Goal: Find specific page/section: Find specific page/section

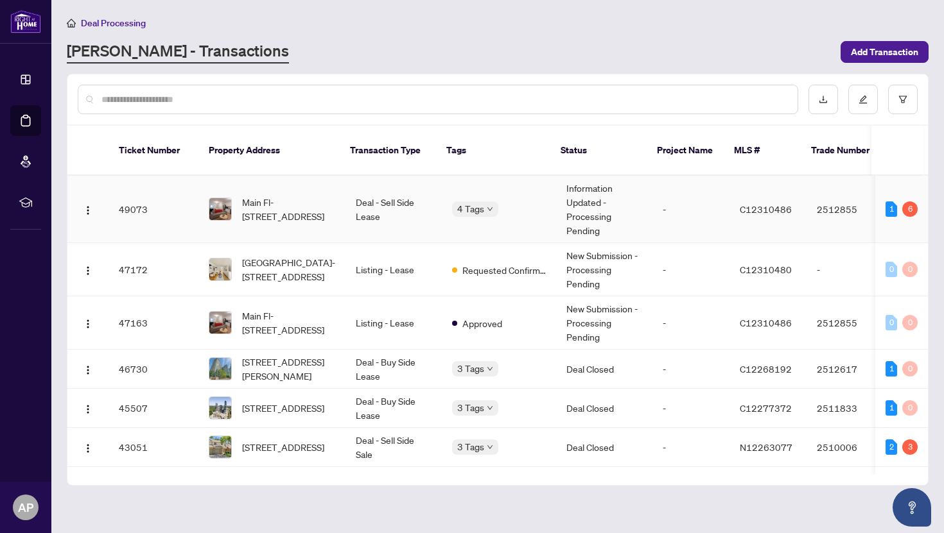
click at [329, 182] on td "Main Fl-[STREET_ADDRESS]" at bounding box center [271, 209] width 147 height 67
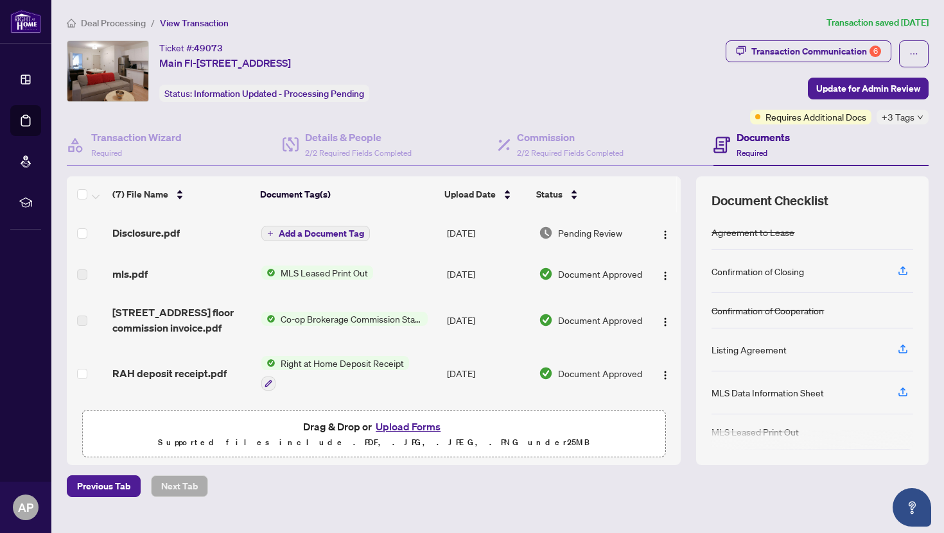
scroll to position [151, 0]
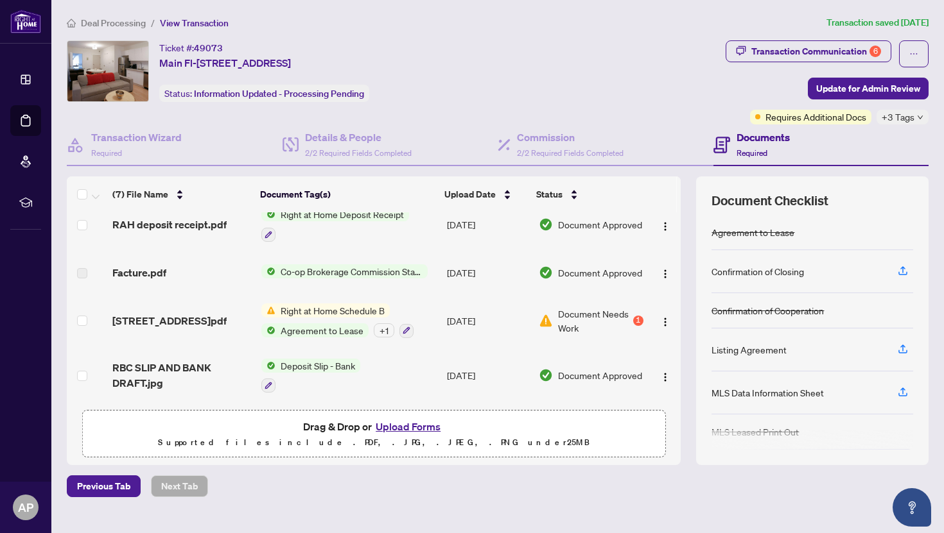
click at [241, 313] on div "[STREET_ADDRESS]pdf" at bounding box center [181, 320] width 138 height 15
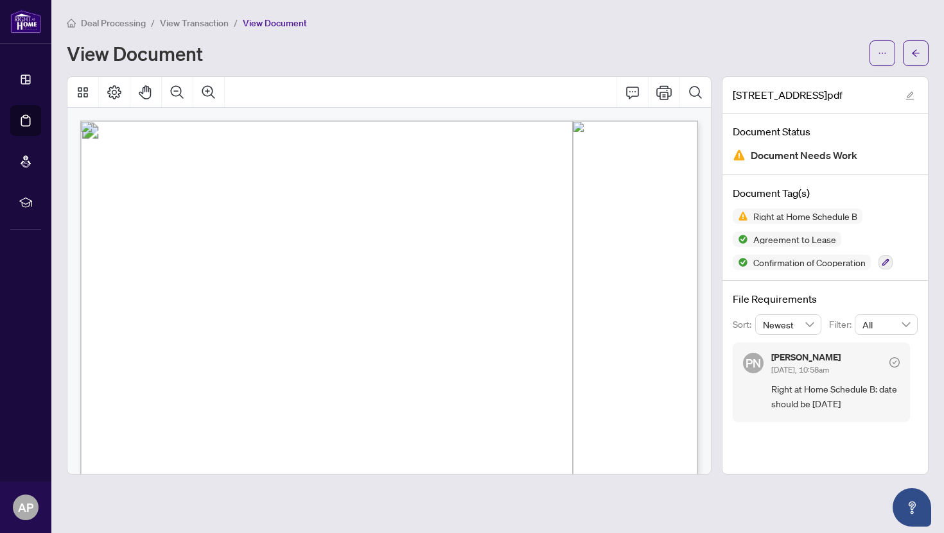
click at [196, 20] on span "View Transaction" at bounding box center [194, 23] width 69 height 12
